Goal: Task Accomplishment & Management: Manage account settings

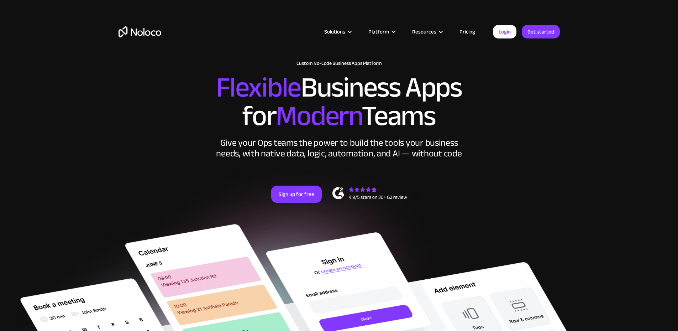
click at [505, 30] on link "Login" at bounding box center [505, 32] width 24 height 14
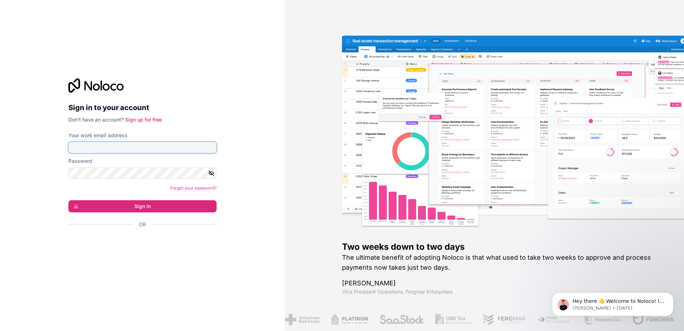
click at [171, 148] on input "Your work email address" at bounding box center [142, 147] width 148 height 11
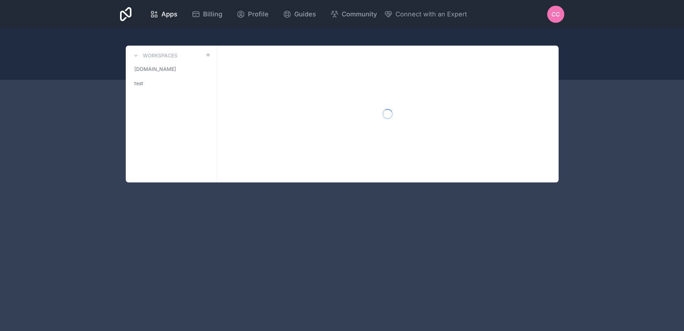
click at [262, 58] on div at bounding box center [387, 114] width 341 height 137
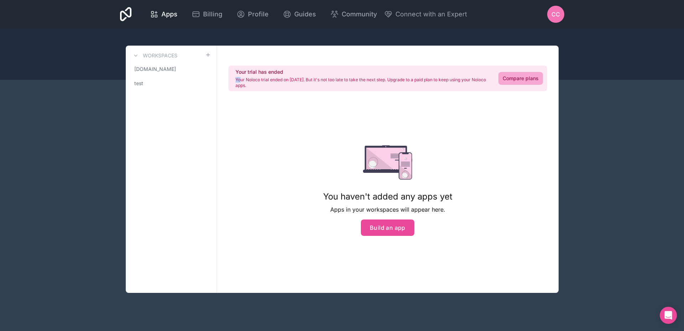
drag, startPoint x: 241, startPoint y: 82, endPoint x: 464, endPoint y: 73, distance: 223.1
click at [464, 73] on div "Your trial has ended Your Noloco trial ended on Mar 13, 2025. But it's not too …" at bounding box center [362, 78] width 254 height 20
click at [464, 73] on h2 "Your trial has ended" at bounding box center [362, 71] width 254 height 7
click at [162, 70] on link "[DOMAIN_NAME]" at bounding box center [170, 69] width 79 height 13
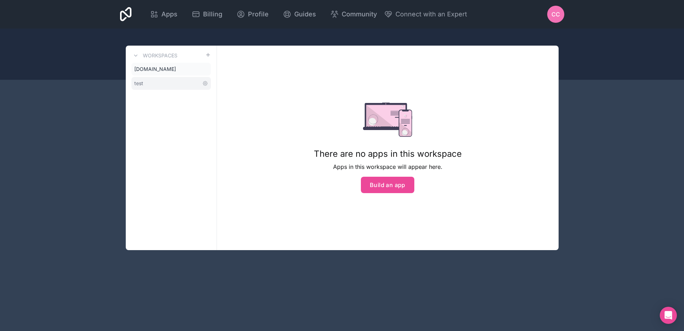
click at [164, 84] on link "test" at bounding box center [170, 83] width 79 height 13
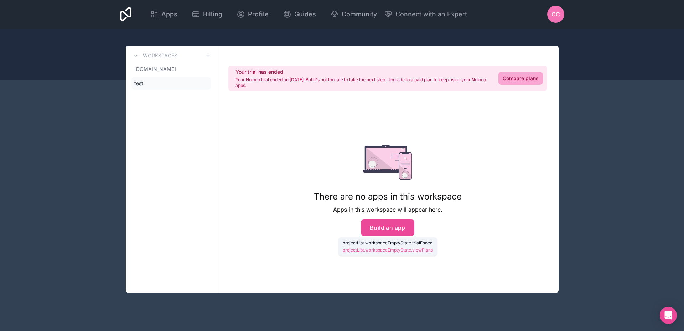
click at [552, 10] on span "CC" at bounding box center [555, 14] width 9 height 9
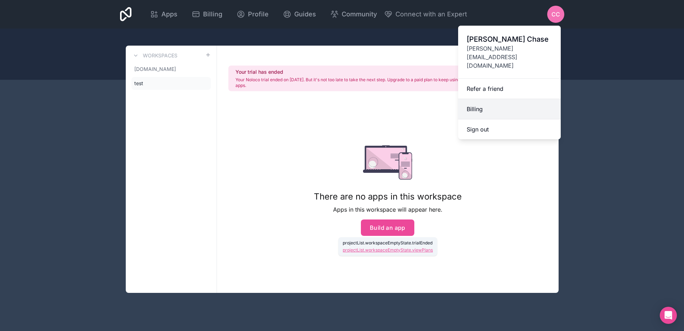
click at [497, 99] on link "Billing" at bounding box center [509, 109] width 103 height 20
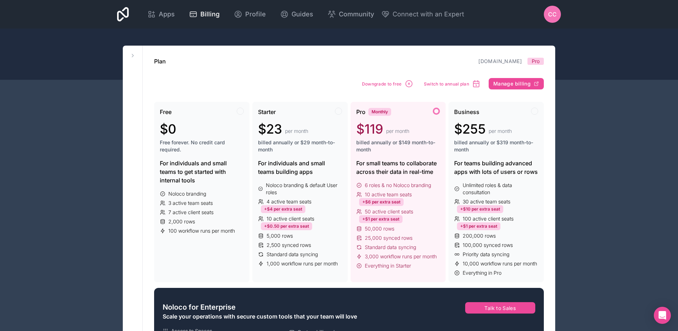
click at [518, 77] on div "Downgrade to free Switch to annual plan Manage billing" at bounding box center [452, 84] width 184 height 14
click at [523, 83] on span "Manage billing" at bounding box center [512, 83] width 37 height 6
click at [400, 84] on span "Downgrade to free" at bounding box center [382, 83] width 40 height 5
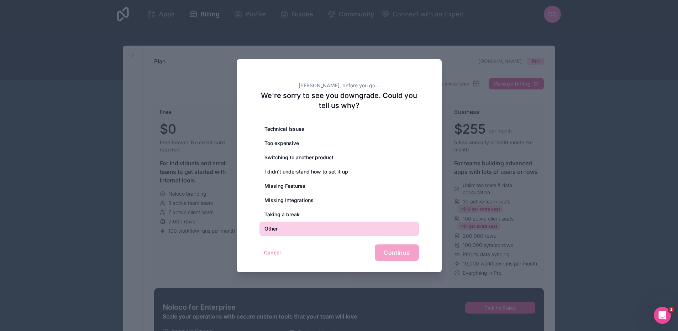
click at [329, 221] on div "Other" at bounding box center [340, 228] width 160 height 14
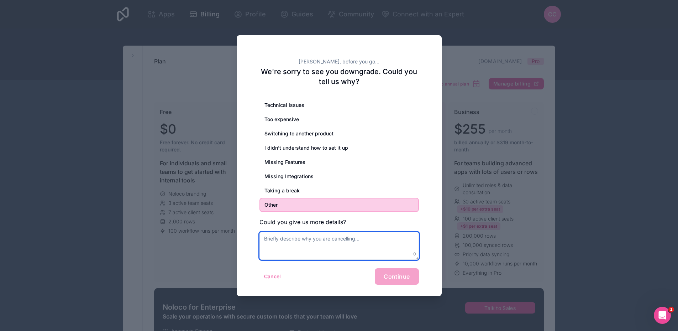
click at [378, 249] on textarea at bounding box center [340, 246] width 160 height 28
type textarea "switched accounts"
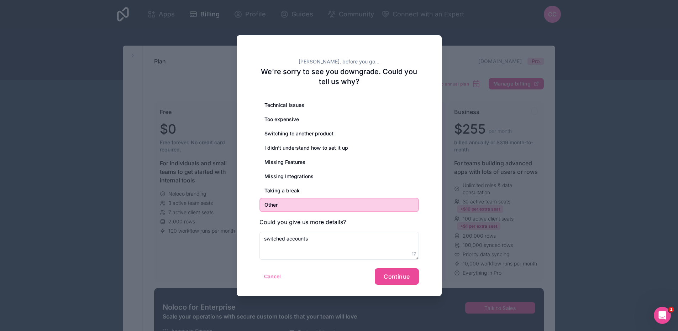
click at [398, 287] on div "[PERSON_NAME], before you go... We're sorry to see you downgrade. Could you tel…" at bounding box center [339, 165] width 205 height 261
drag, startPoint x: 393, startPoint y: 282, endPoint x: 390, endPoint y: 278, distance: 4.8
click at [391, 278] on button "Continue" at bounding box center [397, 276] width 44 height 16
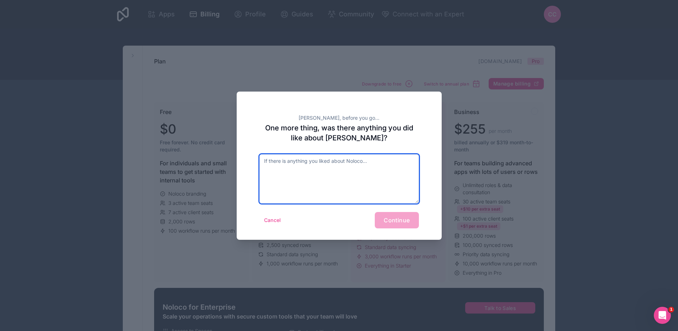
click at [348, 190] on textarea at bounding box center [340, 178] width 160 height 49
type textarea "no"
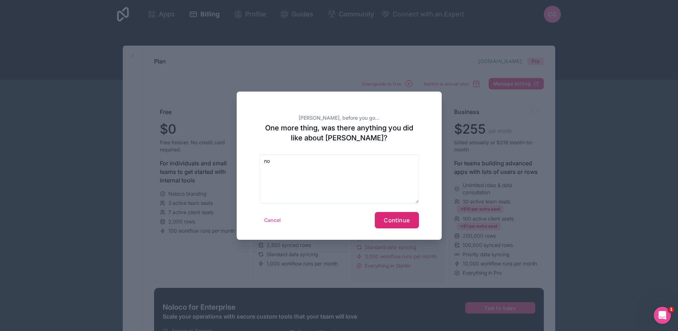
click at [410, 225] on button "Continue" at bounding box center [397, 220] width 44 height 16
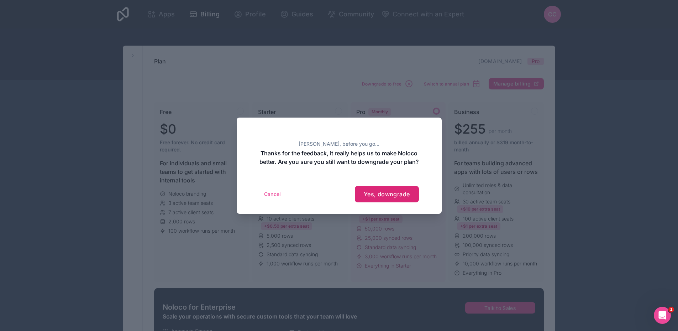
click at [408, 202] on button "Yes, downgrade" at bounding box center [387, 194] width 64 height 16
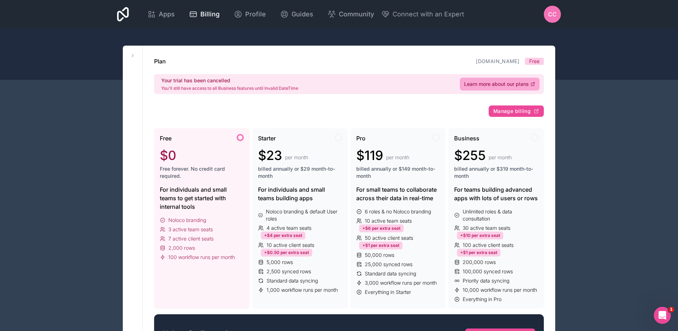
drag, startPoint x: 342, startPoint y: 83, endPoint x: 267, endPoint y: 73, distance: 75.1
click at [267, 73] on div "Plan mycar.ca Free Your trial has been cancelled You'll still have access to al…" at bounding box center [349, 75] width 390 height 37
click at [559, 15] on div "CC" at bounding box center [552, 14] width 17 height 17
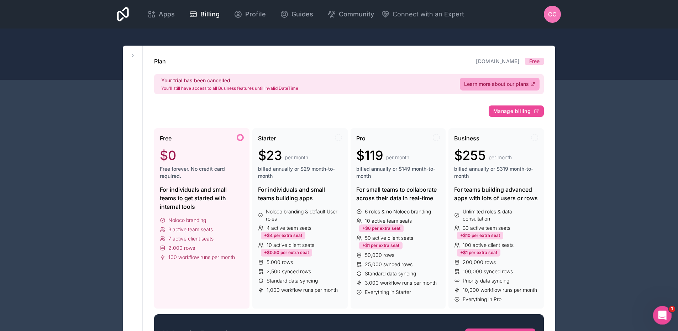
click at [658, 311] on icon "Open Intercom Messenger" at bounding box center [662, 314] width 12 height 12
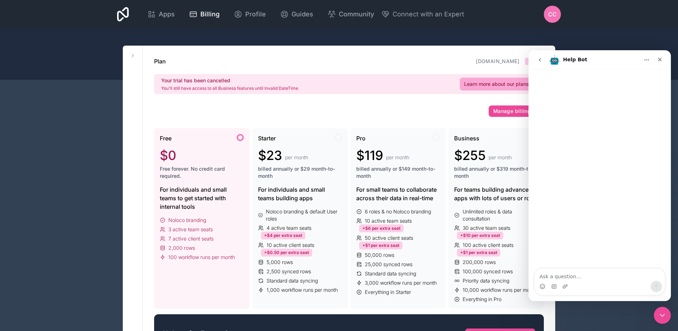
click at [575, 271] on textarea "Ask a question…" at bounding box center [600, 274] width 130 height 12
type textarea "talk to a human"
click at [591, 275] on textarea "Message…" at bounding box center [600, 274] width 130 height 12
click at [568, 10] on div "Apps Billing Profile Guides Community Connect with an Expert CC Billing Profile…" at bounding box center [339, 14] width 678 height 28
click at [554, 13] on span "CC" at bounding box center [552, 14] width 9 height 9
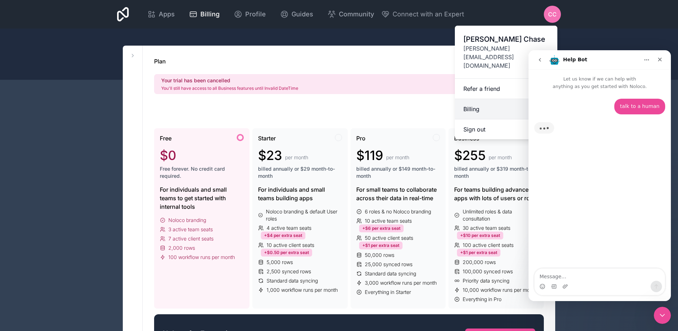
click at [479, 99] on link "Billing" at bounding box center [506, 109] width 103 height 20
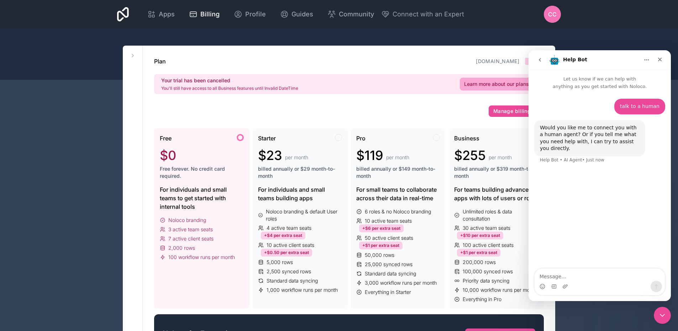
click at [595, 278] on textarea "Message…" at bounding box center [600, 274] width 130 height 12
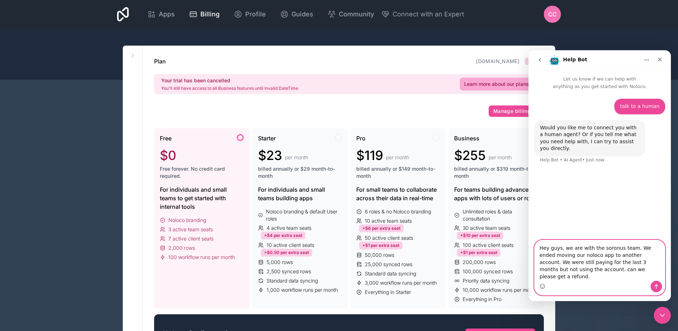
type textarea "Hey guys, we are with the soronus team. We ended moving our noloco app to anoth…"
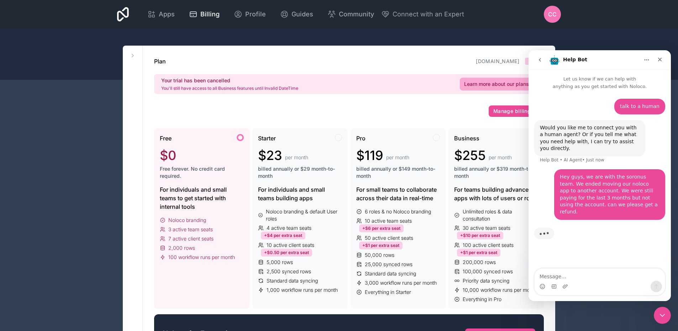
click at [551, 19] on div "CC" at bounding box center [552, 14] width 17 height 17
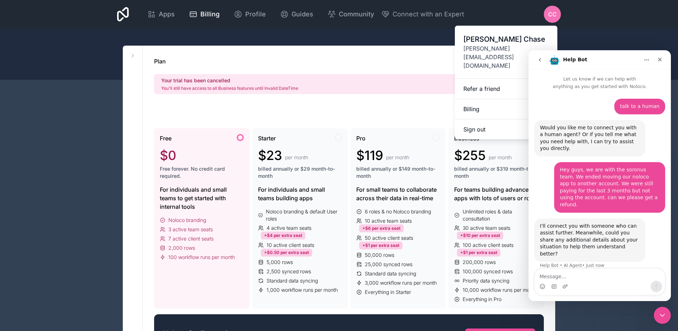
click at [543, 223] on div "I'll connect you with someone who can assist further. Meanwhile, could you shar…" at bounding box center [590, 240] width 100 height 35
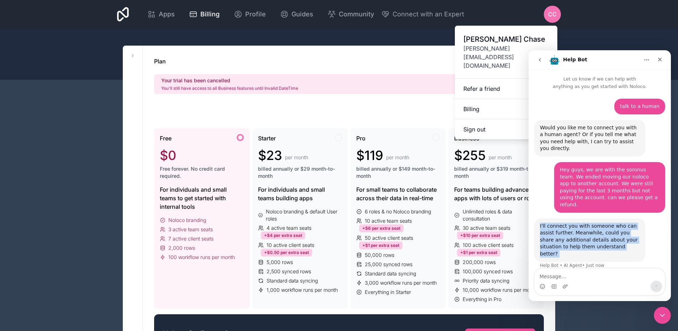
drag, startPoint x: 543, startPoint y: 220, endPoint x: 624, endPoint y: 240, distance: 82.9
click at [624, 240] on div "I'll connect you with someone who can assist further. Meanwhile, could you shar…" at bounding box center [590, 240] width 100 height 35
drag, startPoint x: 624, startPoint y: 240, endPoint x: 622, endPoint y: 251, distance: 11.2
click at [624, 240] on div "I'll connect you with someone who can assist further. Meanwhile, could you shar…" at bounding box center [590, 240] width 100 height 35
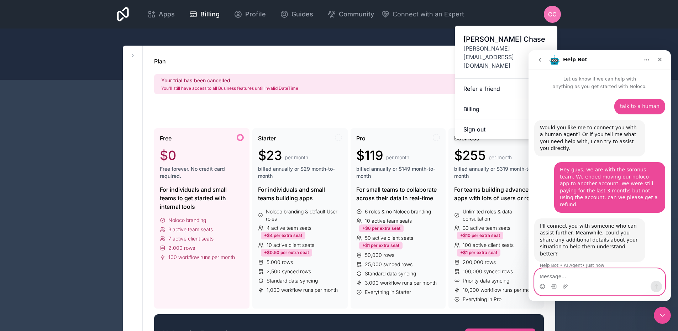
click at [617, 276] on textarea "Message…" at bounding box center [600, 274] width 130 height 12
type textarea "Already did"
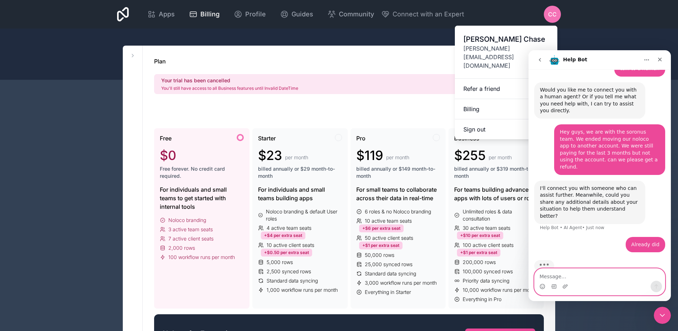
scroll to position [38, 0]
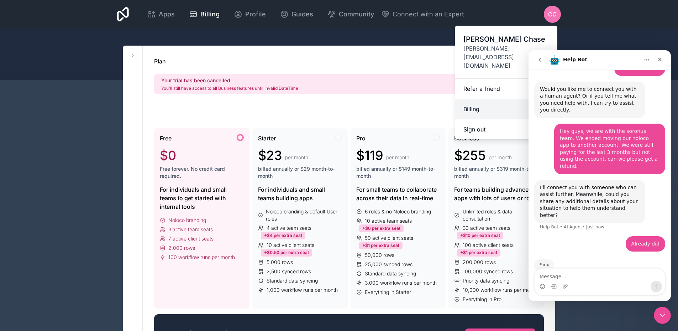
click at [496, 99] on link "Billing" at bounding box center [506, 109] width 103 height 20
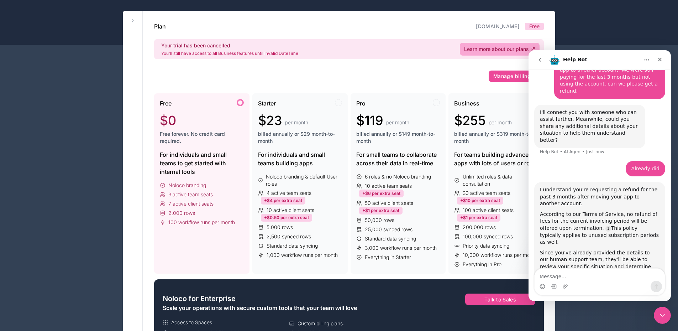
scroll to position [172, 0]
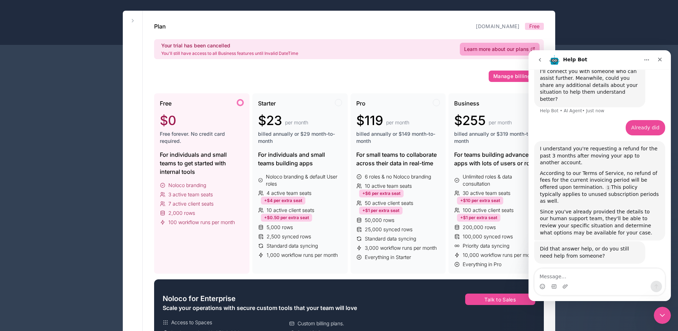
drag, startPoint x: 582, startPoint y: 27, endPoint x: 569, endPoint y: 42, distance: 19.7
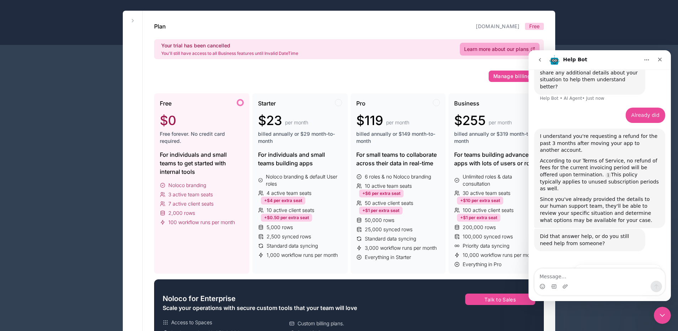
scroll to position [41, 0]
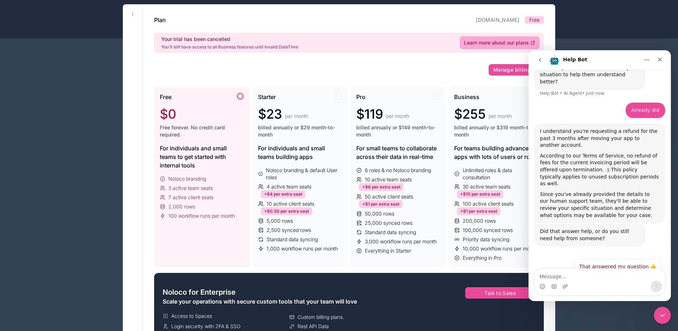
click at [559, 124] on div "I understand you're requesting a refund for the past 3 months after moving your…" at bounding box center [600, 173] width 131 height 99
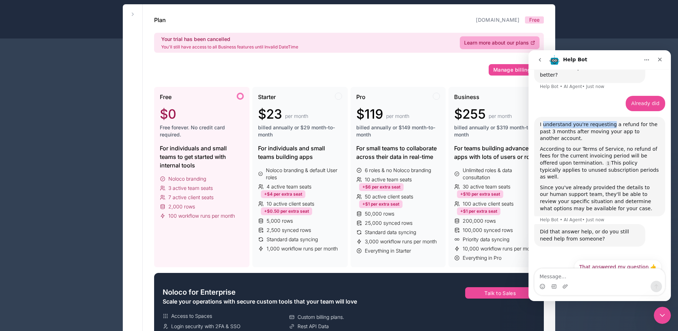
scroll to position [179, 0]
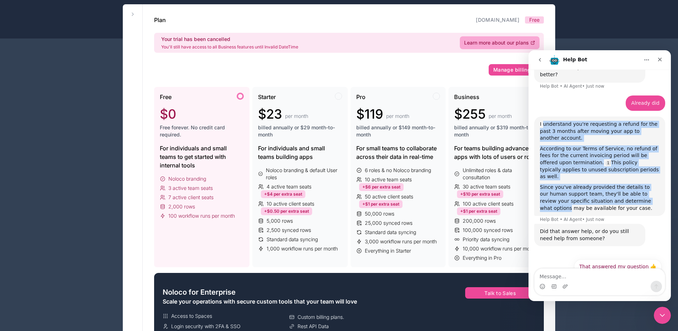
drag, startPoint x: 559, startPoint y: 112, endPoint x: 627, endPoint y: 173, distance: 91.8
click at [627, 173] on div "I understand you're requesting a refund for the past 3 months after moving your…" at bounding box center [600, 165] width 131 height 99
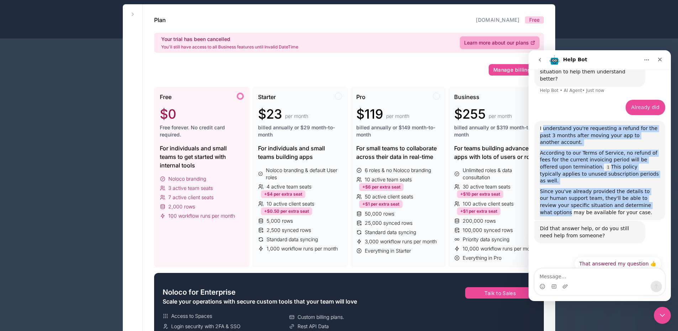
click at [627, 188] on div "Since you've already provided the details to our human support team, they'll be…" at bounding box center [600, 202] width 120 height 28
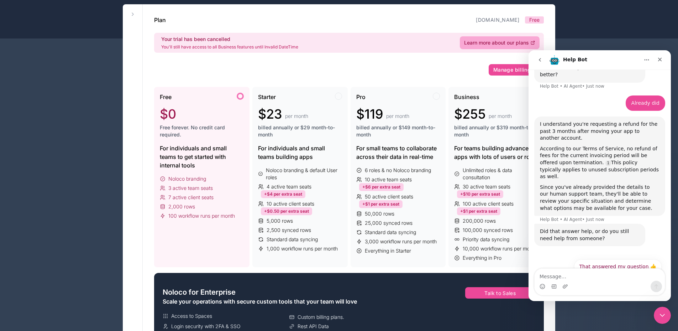
click at [626, 277] on button "No, I still need help 👤" at bounding box center [628, 284] width 67 height 14
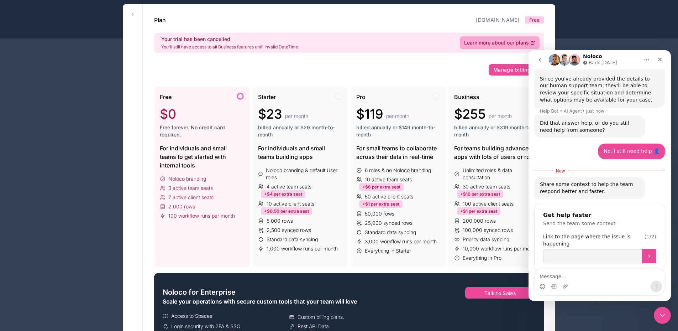
scroll to position [288, 0]
click at [611, 248] on input "Link to the page where the issue is happening" at bounding box center [592, 255] width 99 height 14
click at [550, 232] on div "Link to the page where the issue is happening" at bounding box center [599, 239] width 113 height 14
drag, startPoint x: 550, startPoint y: 209, endPoint x: 614, endPoint y: 207, distance: 64.1
click at [614, 232] on div "Link to the page where the issue is happening" at bounding box center [599, 239] width 113 height 14
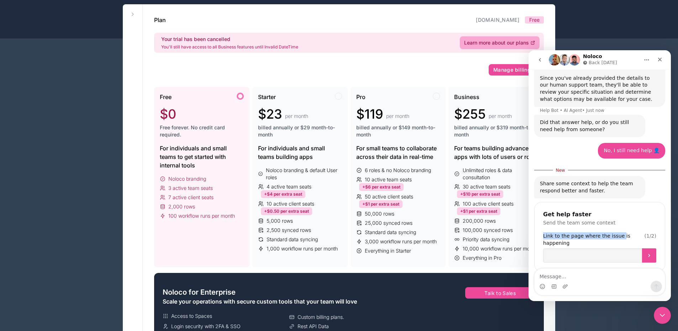
click at [614, 232] on div "Link to the page where the issue is happening" at bounding box center [599, 239] width 113 height 14
click at [647, 252] on icon "Submit" at bounding box center [650, 255] width 6 height 6
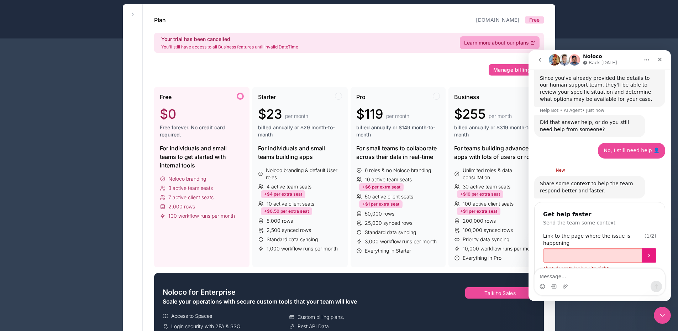
scroll to position [296, 0]
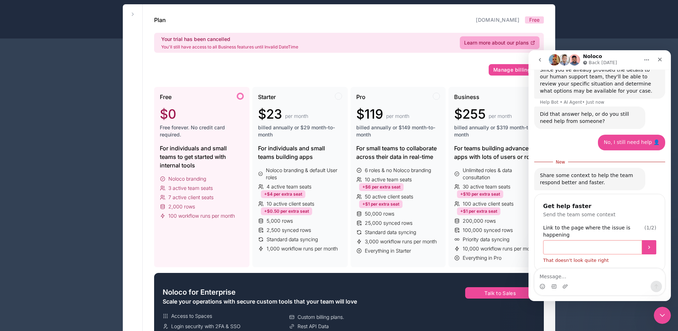
click at [608, 240] on input "Link to the page where the issue is happening" at bounding box center [592, 247] width 99 height 14
click at [614, 240] on input "Link to the page where the issue is happening" at bounding box center [592, 247] width 99 height 14
paste input "https://portals.noloco.io/billing/13929"
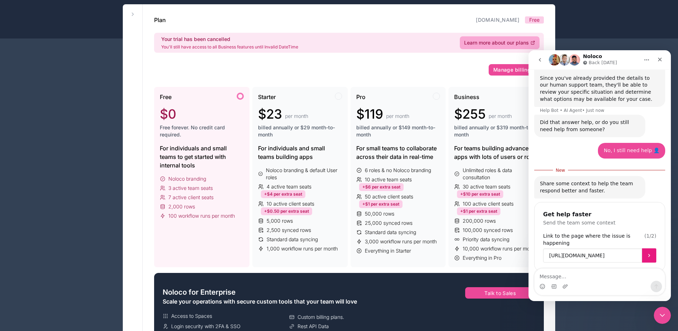
type input "https://portals.noloco.io/billing/13929"
click at [647, 252] on icon "Submit" at bounding box center [650, 255] width 6 height 6
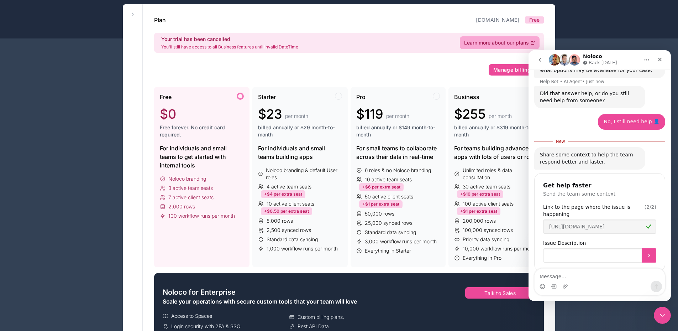
click at [627, 248] on input "Issue Description" at bounding box center [592, 255] width 99 height 14
type input "N"
type input "Refund"
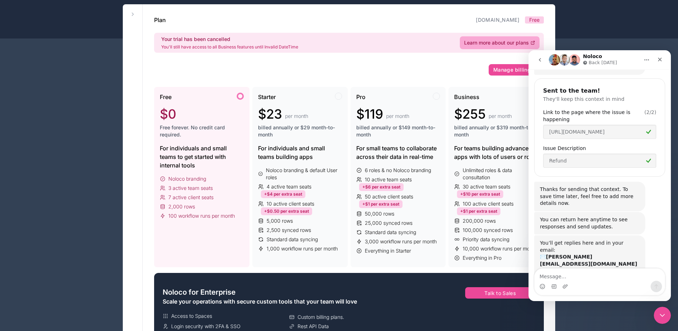
scroll to position [400, 0]
drag, startPoint x: 608, startPoint y: 227, endPoint x: 591, endPoint y: 166, distance: 63.2
click at [591, 167] on div "talk to a human Christina • 1m ago Would you like me to connect you with a huma…" at bounding box center [600, 2] width 131 height 606
click at [586, 186] on div "Thanks for sending that context. To save time later, feel free to add more deta…" at bounding box center [590, 196] width 100 height 21
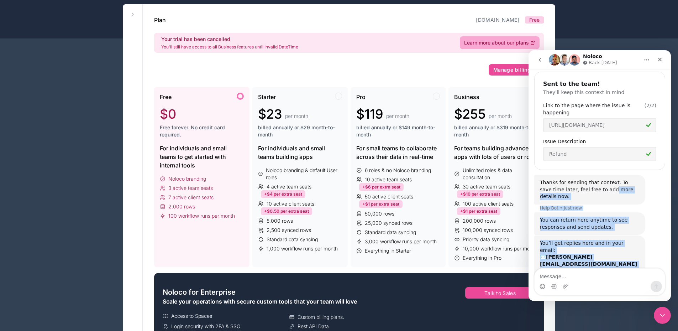
drag, startPoint x: 586, startPoint y: 161, endPoint x: 605, endPoint y: 234, distance: 75.7
click at [605, 235] on div "You’ll get replies here and in your email: ✉️ christina@carmoji.ca The team wil…" at bounding box center [600, 270] width 131 height 70
drag, startPoint x: 605, startPoint y: 234, endPoint x: 559, endPoint y: 159, distance: 87.9
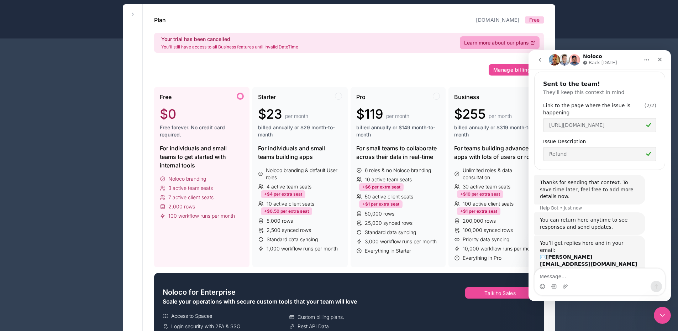
click at [559, 175] on div "Thanks for sending that context. To save time later, feel free to add more deta…" at bounding box center [590, 190] width 111 height 30
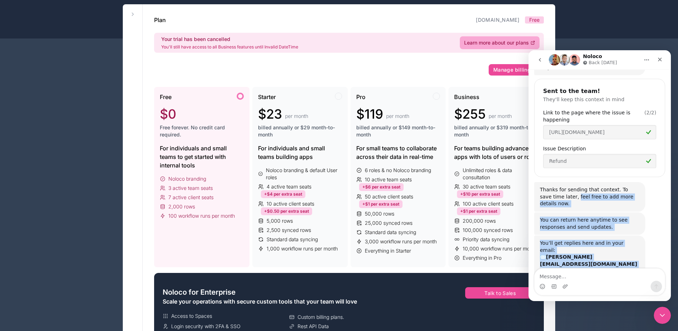
drag, startPoint x: 559, startPoint y: 159, endPoint x: 606, endPoint y: 226, distance: 82.1
click at [605, 225] on div "talk to a human Christina • 1m ago Would you like me to connect you with a huma…" at bounding box center [600, 2] width 131 height 606
click at [606, 271] on div "The team will be back 🕒 Tomorrow" at bounding box center [590, 278] width 100 height 14
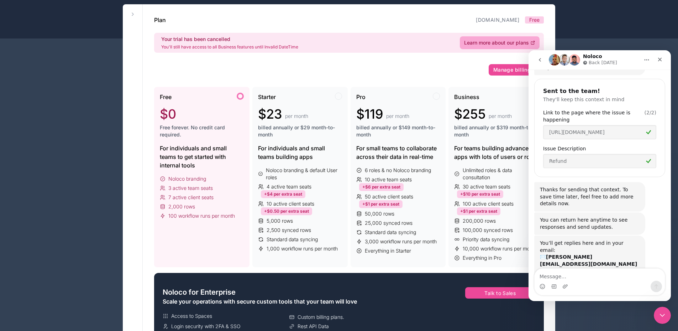
drag, startPoint x: 597, startPoint y: 213, endPoint x: 550, endPoint y: 212, distance: 47.4
click at [550, 240] on div "You’ll get replies here and in your email: ✉️ christina@carmoji.ca The team wil…" at bounding box center [590, 263] width 100 height 46
click at [555, 254] on b "christina@carmoji.ca" at bounding box center [588, 260] width 97 height 13
drag, startPoint x: 555, startPoint y: 208, endPoint x: 593, endPoint y: 208, distance: 38.1
click at [593, 254] on b "christina@carmoji.ca" at bounding box center [588, 260] width 97 height 13
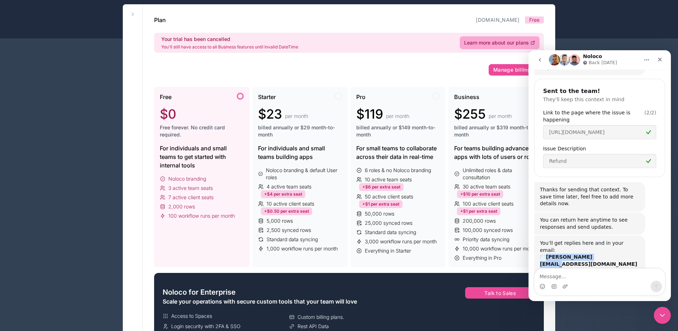
copy b "christina@carmoji.ca"
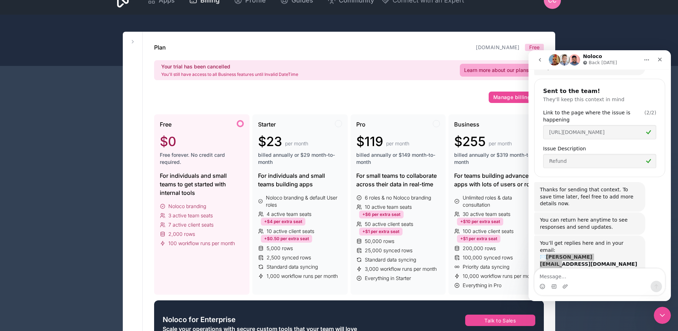
scroll to position [0, 0]
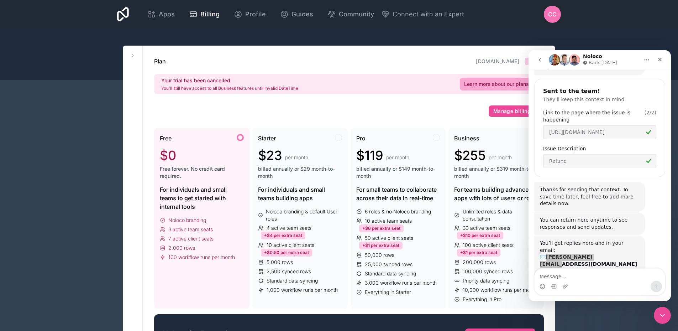
click at [555, 8] on div "CC" at bounding box center [552, 14] width 17 height 17
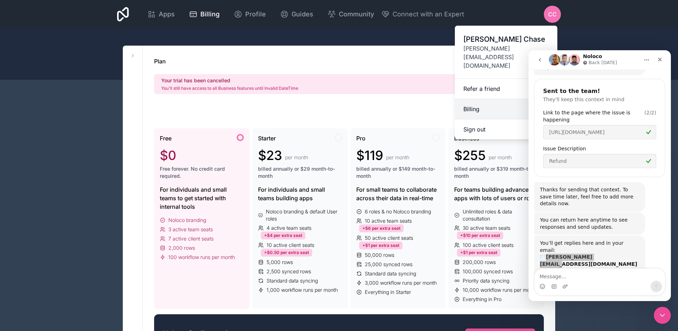
click at [485, 99] on link "Billing" at bounding box center [506, 109] width 103 height 20
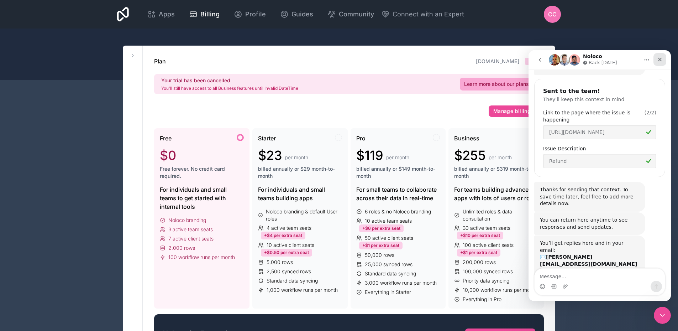
click at [660, 63] on div "Close" at bounding box center [660, 59] width 13 height 13
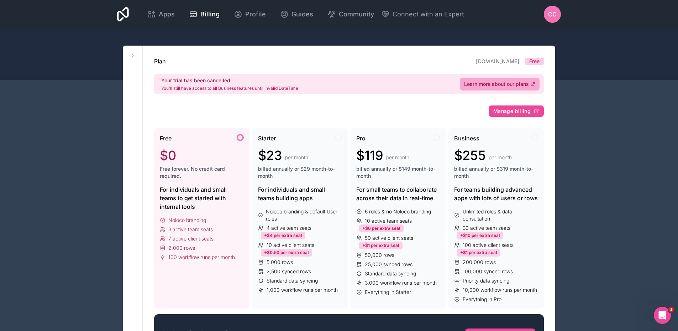
click at [526, 109] on span "Manage billing" at bounding box center [512, 111] width 37 height 6
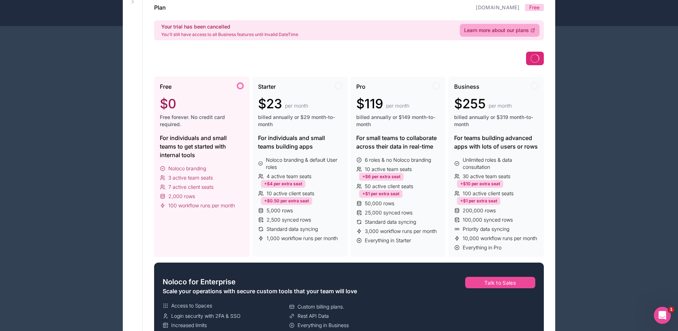
scroll to position [71, 0]
